Goal: Information Seeking & Learning: Learn about a topic

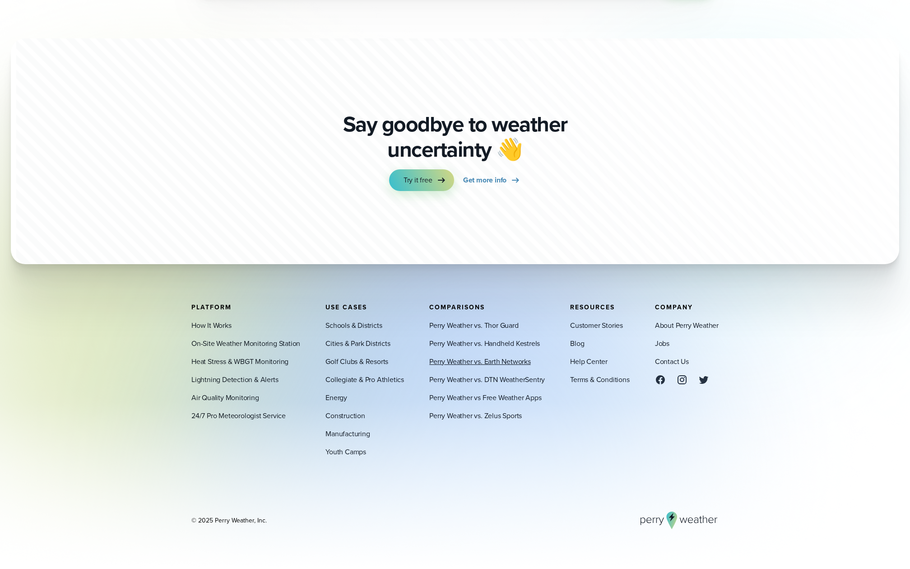
scroll to position [3811, 0]
click at [469, 410] on link "Perry Weather vs. Zelus Sports" at bounding box center [475, 415] width 92 height 11
click at [573, 338] on link "Blog" at bounding box center [577, 343] width 14 height 11
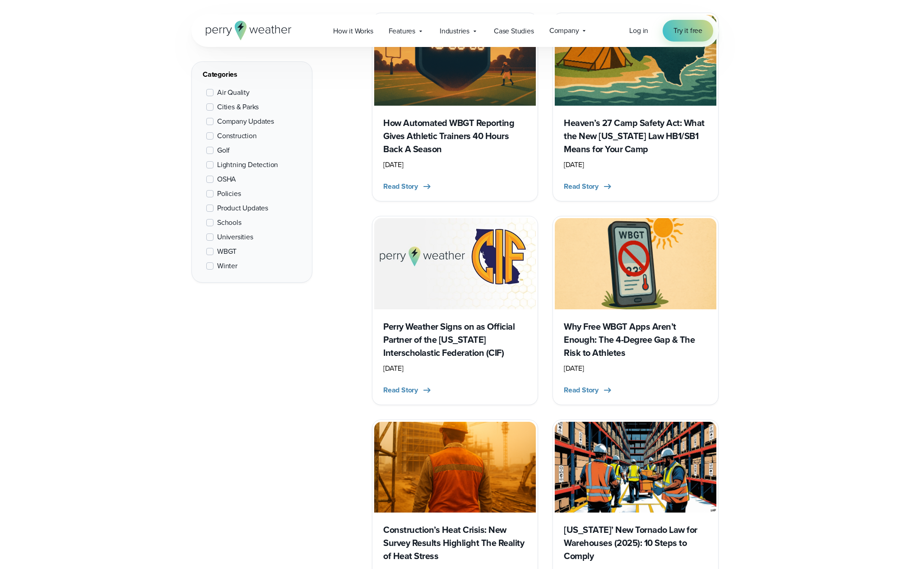
scroll to position [386, 0]
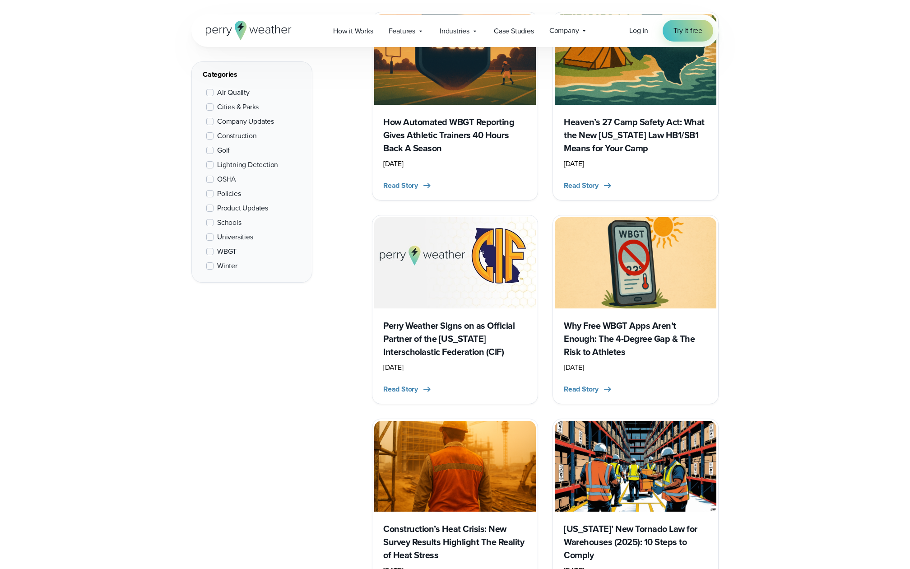
click at [437, 358] on h3 "Perry Weather Signs on as Official Partner of the California Interscholastic Fe…" at bounding box center [454, 338] width 143 height 39
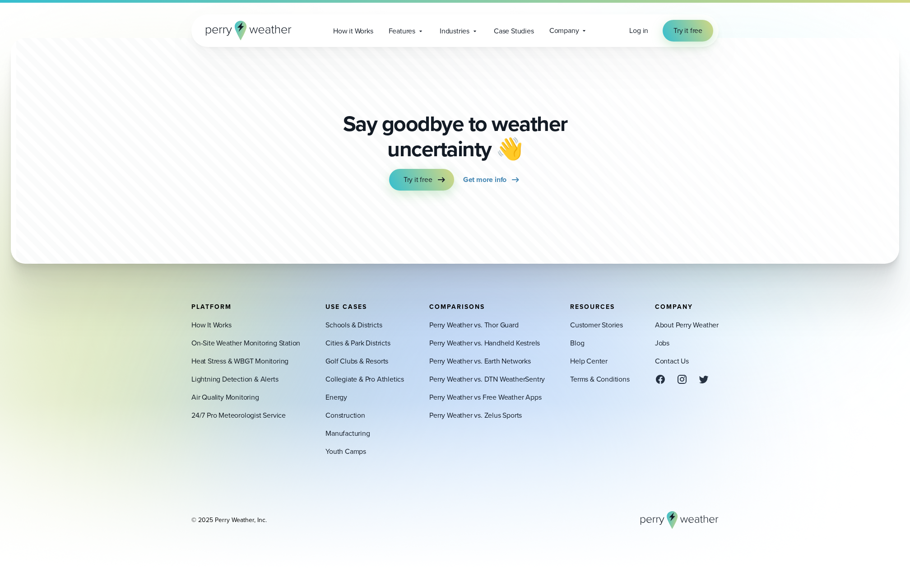
scroll to position [2121, 0]
